Goal: Transaction & Acquisition: Book appointment/travel/reservation

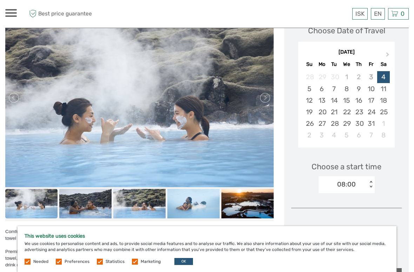
scroll to position [90, 0]
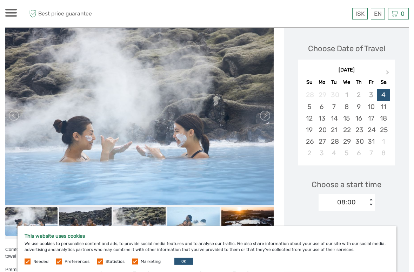
click at [388, 70] on span "Next Month" at bounding box center [388, 74] width 0 height 10
click at [334, 141] on div "30" at bounding box center [334, 142] width 12 height 12
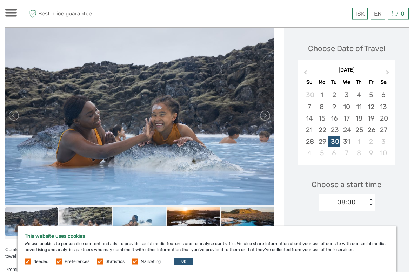
click at [305, 143] on div "28" at bounding box center [309, 142] width 12 height 12
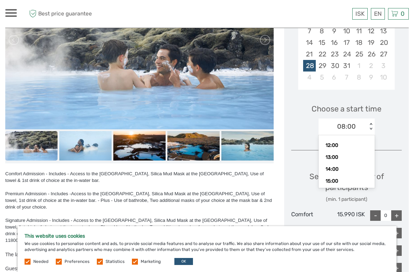
scroll to position [52, 0]
click at [348, 141] on div "12:00" at bounding box center [346, 144] width 49 height 12
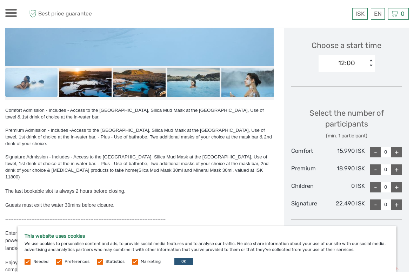
scroll to position [216, 0]
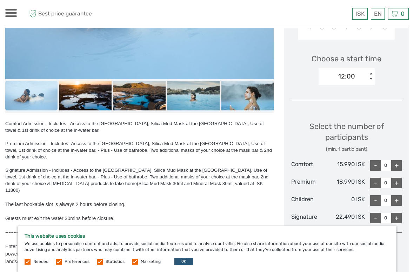
click at [399, 161] on div "+" at bounding box center [396, 165] width 11 height 11
click at [395, 162] on div "+" at bounding box center [396, 165] width 11 height 11
type input "2"
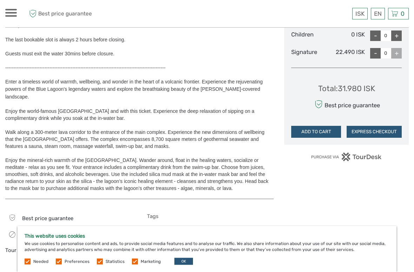
scroll to position [380, 0]
click at [376, 130] on button "EXPRESS CHECKOUT" at bounding box center [374, 133] width 55 height 12
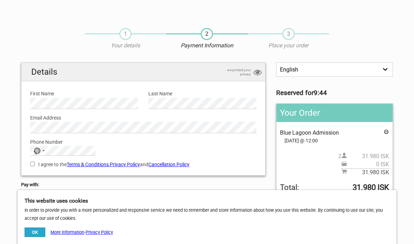
click at [42, 151] on div "No country selected" at bounding box center [39, 150] width 16 height 9
type input "+44"
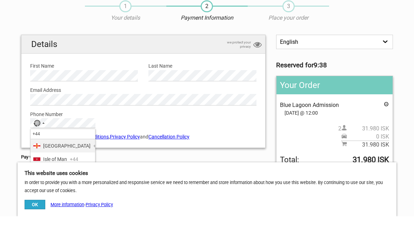
click at [54, 210] on span "United Kingdom" at bounding box center [66, 214] width 47 height 8
click at [35, 161] on label "I agree to the Terms & Conditions , Privacy Policy and Cancellation Policy" at bounding box center [143, 165] width 226 height 8
click at [35, 162] on input "I agree to the Terms & Conditions , Privacy Policy and Cancellation Policy" at bounding box center [32, 164] width 5 height 5
checkbox input "true"
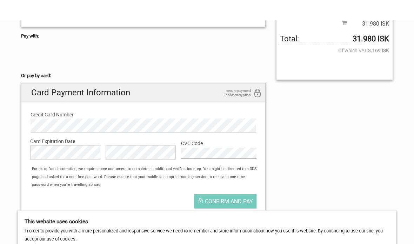
scroll to position [194, 0]
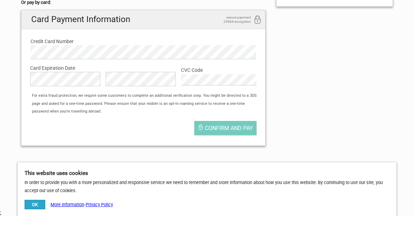
click at [236, 153] on span "Confirm and pay" at bounding box center [229, 156] width 48 height 7
